Goal: Find specific page/section: Find specific page/section

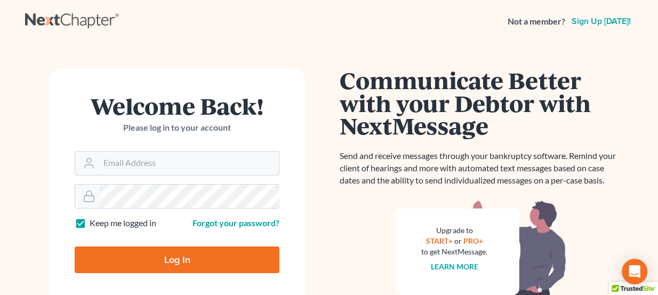
type input "lou@chapter7ok.com"
click at [190, 261] on input "Log In" at bounding box center [177, 259] width 205 height 27
type input "Thinking..."
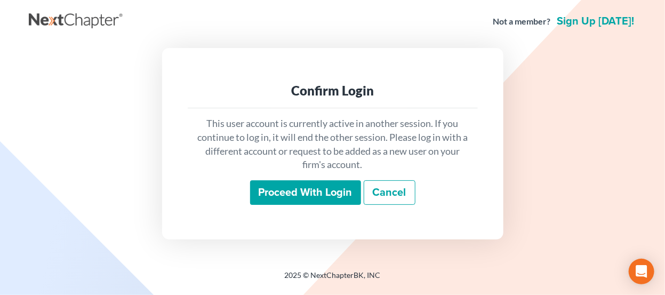
click at [333, 197] on input "Proceed with login" at bounding box center [305, 192] width 111 height 25
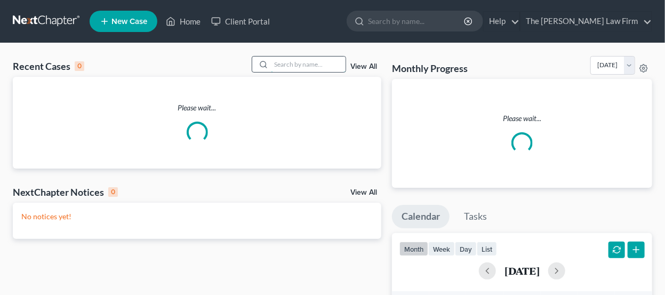
click at [311, 60] on input "search" at bounding box center [308, 64] width 75 height 15
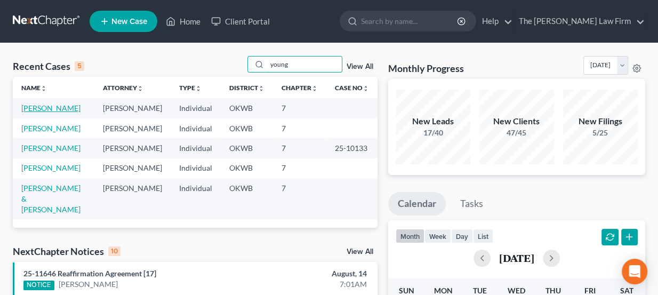
type input "young"
click at [54, 106] on link "Young, Annilyn" at bounding box center [50, 107] width 59 height 9
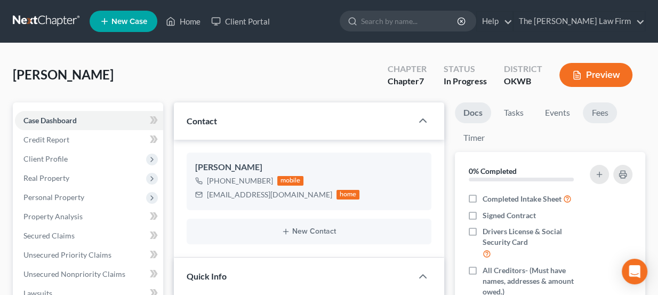
click at [609, 113] on link "Fees" at bounding box center [600, 112] width 34 height 21
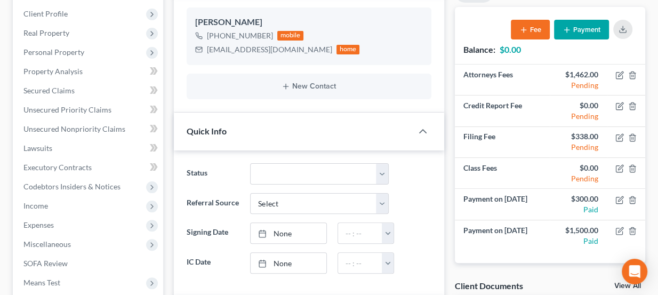
scroll to position [145, 0]
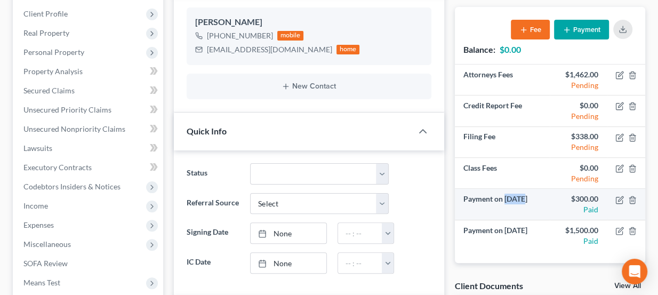
drag, startPoint x: 507, startPoint y: 196, endPoint x: 524, endPoint y: 197, distance: 16.6
click at [524, 197] on td "Payment on May 8, 2025" at bounding box center [502, 204] width 95 height 31
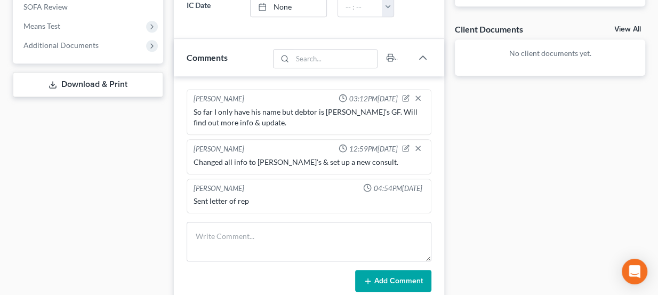
scroll to position [436, 0]
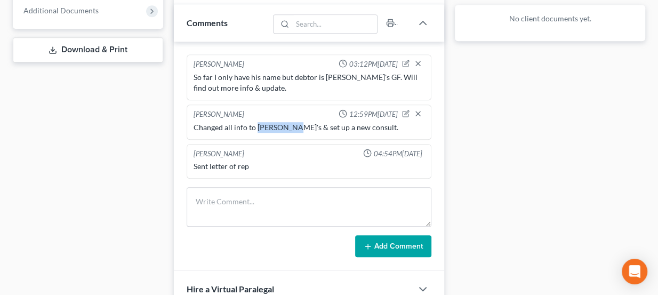
drag, startPoint x: 255, startPoint y: 123, endPoint x: 289, endPoint y: 127, distance: 34.4
click at [288, 127] on div "Changed all info to Annilyn's & set up a new consult." at bounding box center [308, 127] width 231 height 11
click at [289, 127] on div "Changed all info to Annilyn's & set up a new consult." at bounding box center [308, 127] width 231 height 11
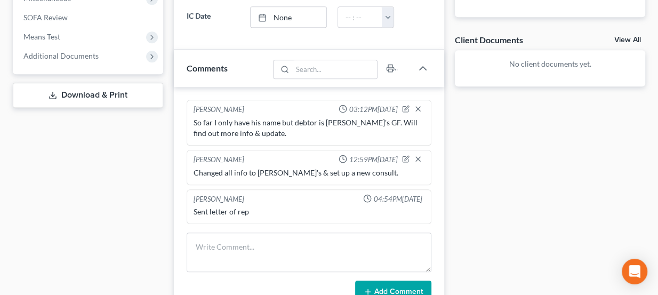
scroll to position [388, 0]
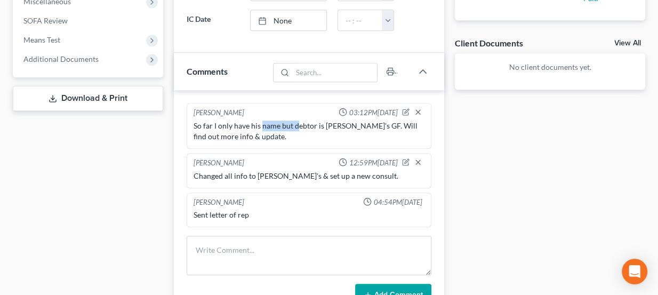
drag, startPoint x: 260, startPoint y: 119, endPoint x: 298, endPoint y: 126, distance: 38.6
click at [298, 126] on div "So far I only have his name but debtor is Devin's GF. Will find out more info &…" at bounding box center [308, 130] width 231 height 21
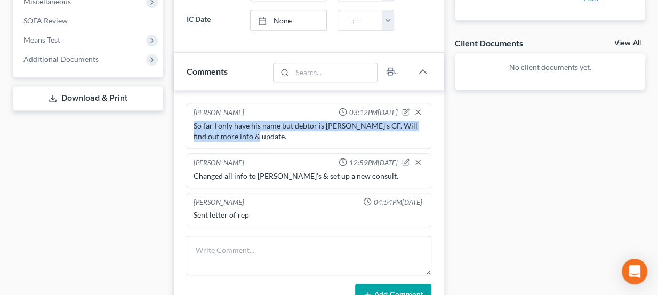
drag, startPoint x: 240, startPoint y: 134, endPoint x: 195, endPoint y: 121, distance: 47.2
click at [195, 121] on div "So far I only have his name but debtor is Devin's GF. Will find out more info &…" at bounding box center [308, 130] width 231 height 21
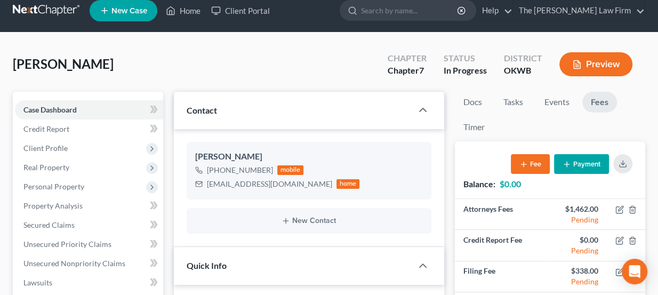
scroll to position [0, 0]
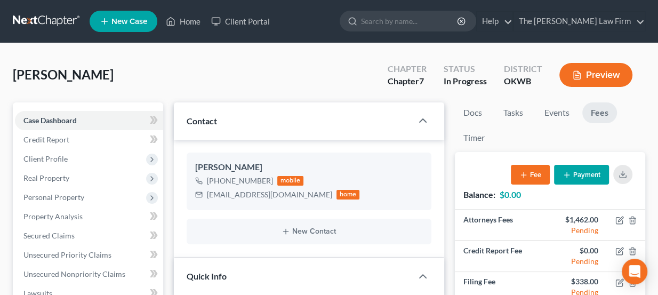
click at [50, 14] on link at bounding box center [47, 21] width 68 height 19
